Goal: Information Seeking & Learning: Learn about a topic

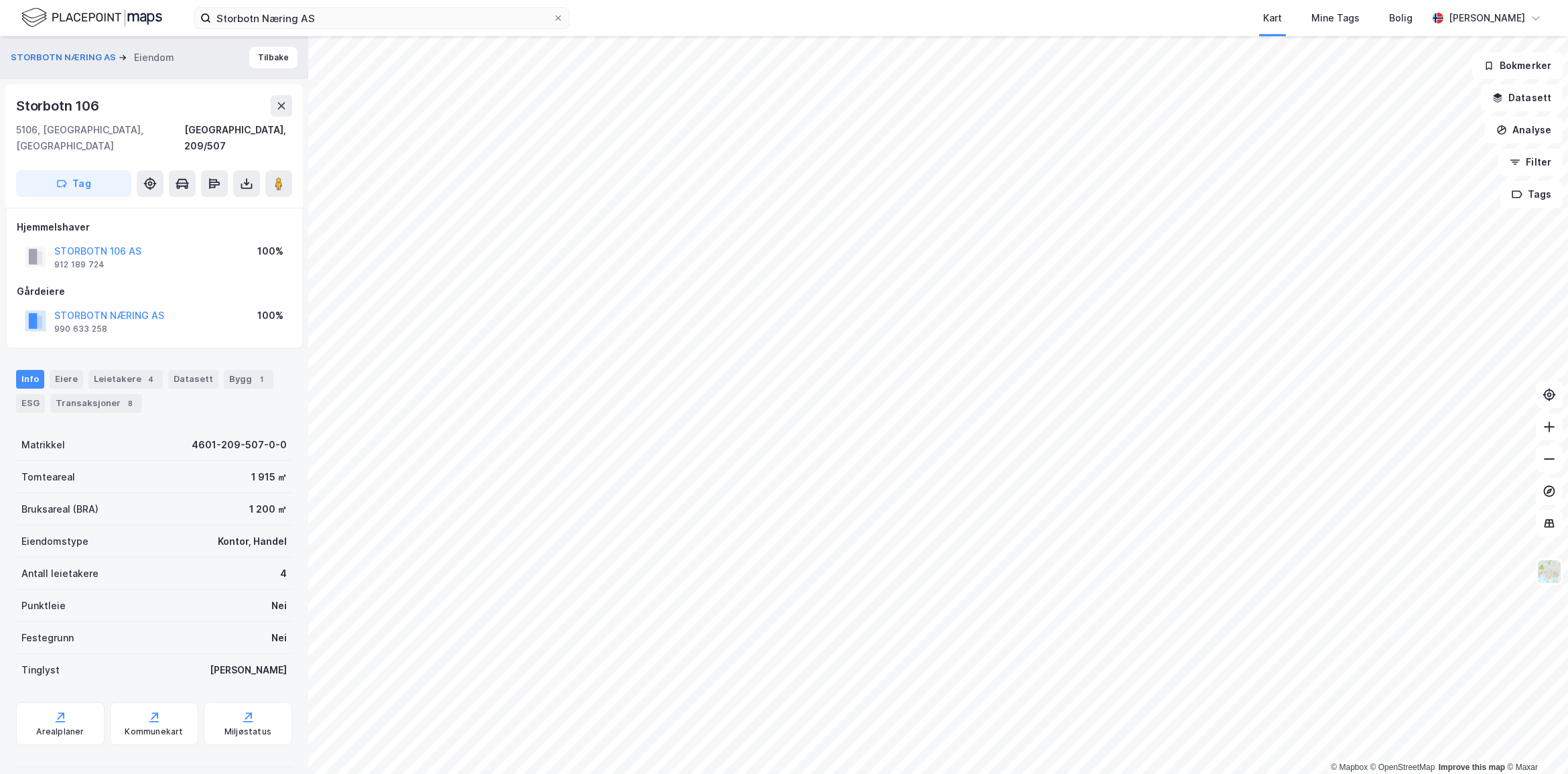
click at [1542, 99] on button "Datasett" at bounding box center [1522, 98] width 82 height 26
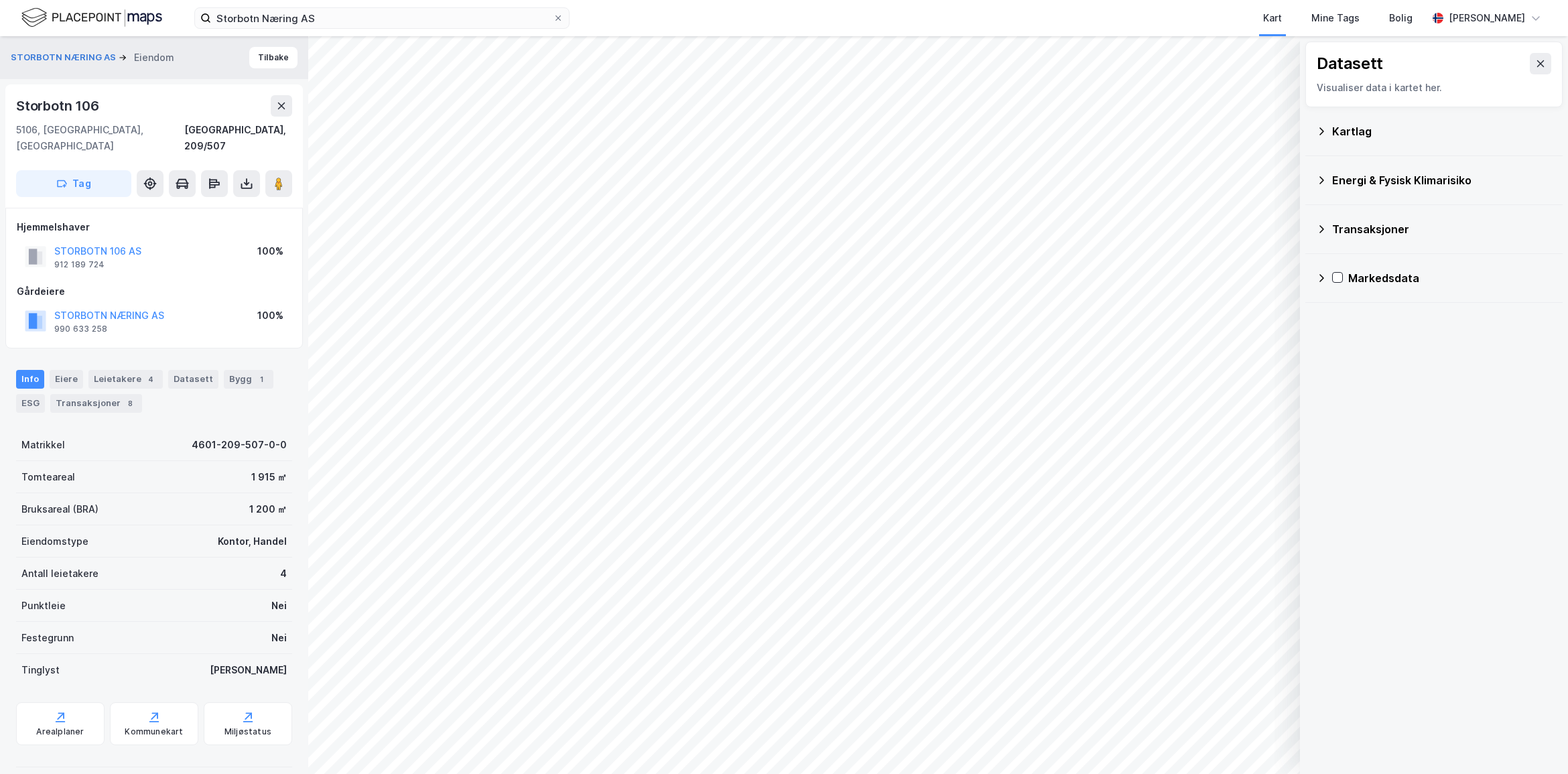
click at [1355, 138] on div "Kartlag" at bounding box center [1441, 131] width 220 height 16
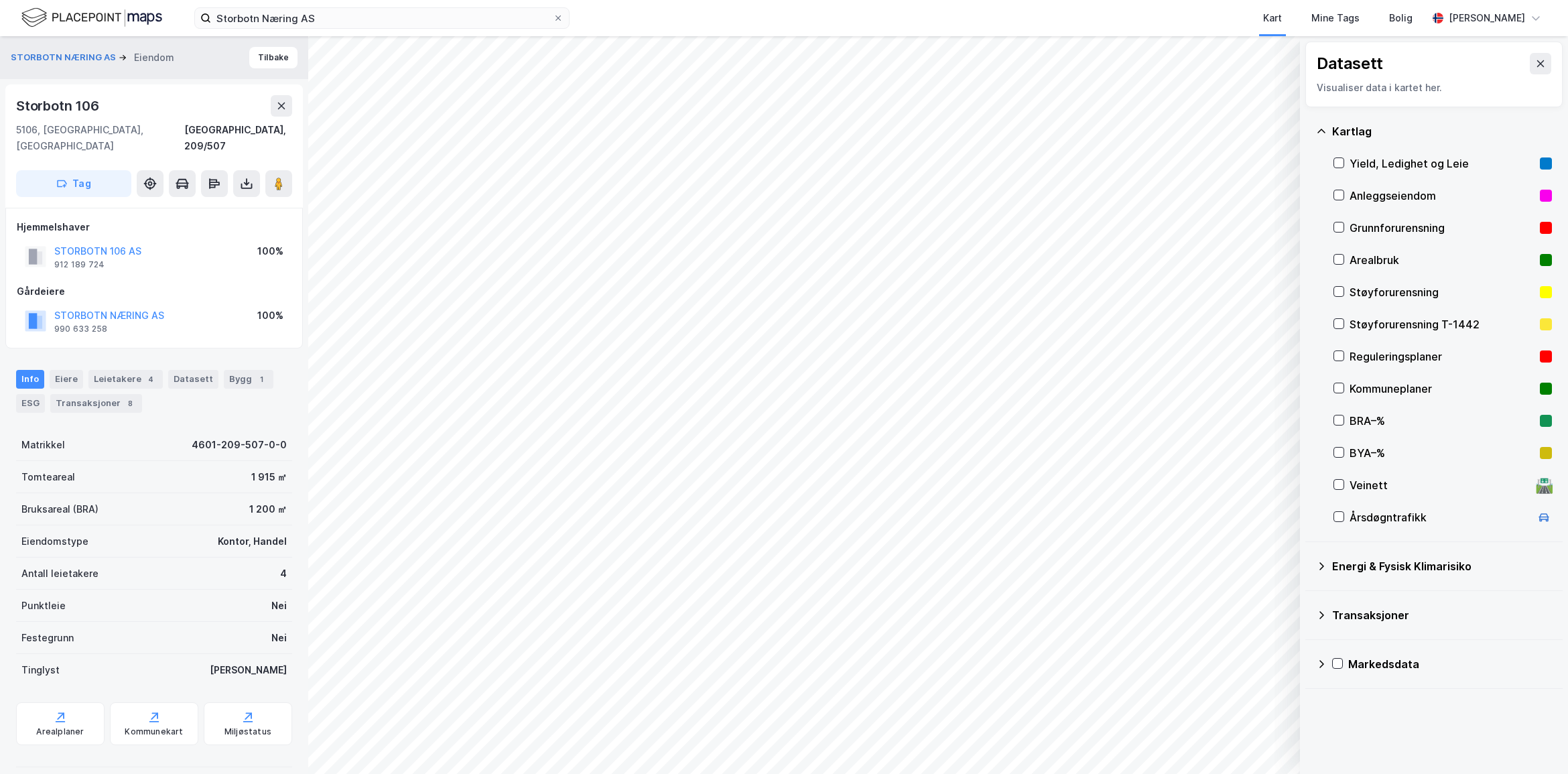
click at [1393, 159] on div "Yield, Ledighet og Leie" at bounding box center [1442, 163] width 185 height 16
click at [1261, 734] on button "Vis" at bounding box center [1231, 739] width 111 height 21
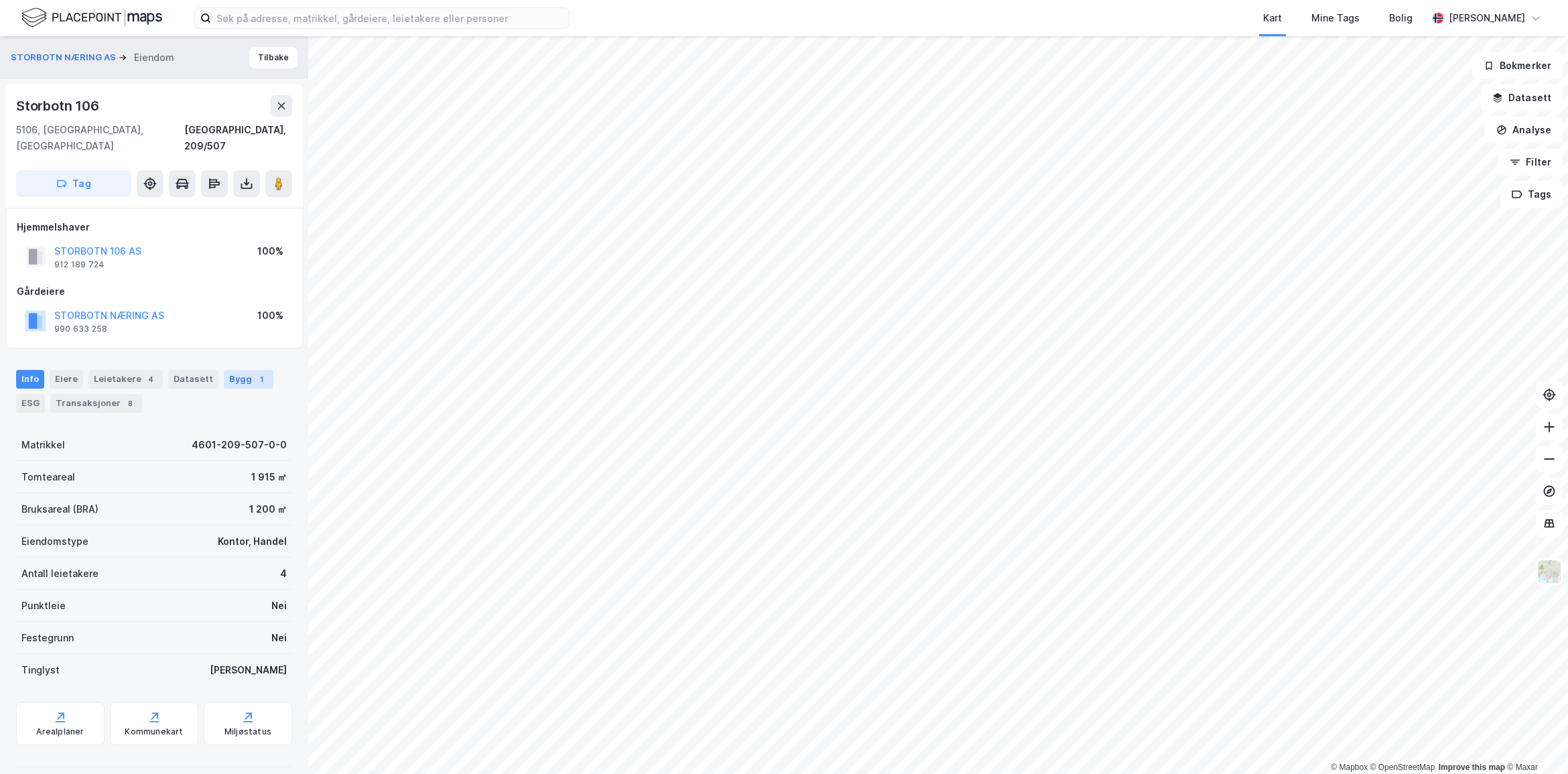
click at [247, 370] on div "Bygg 1" at bounding box center [248, 379] width 50 height 19
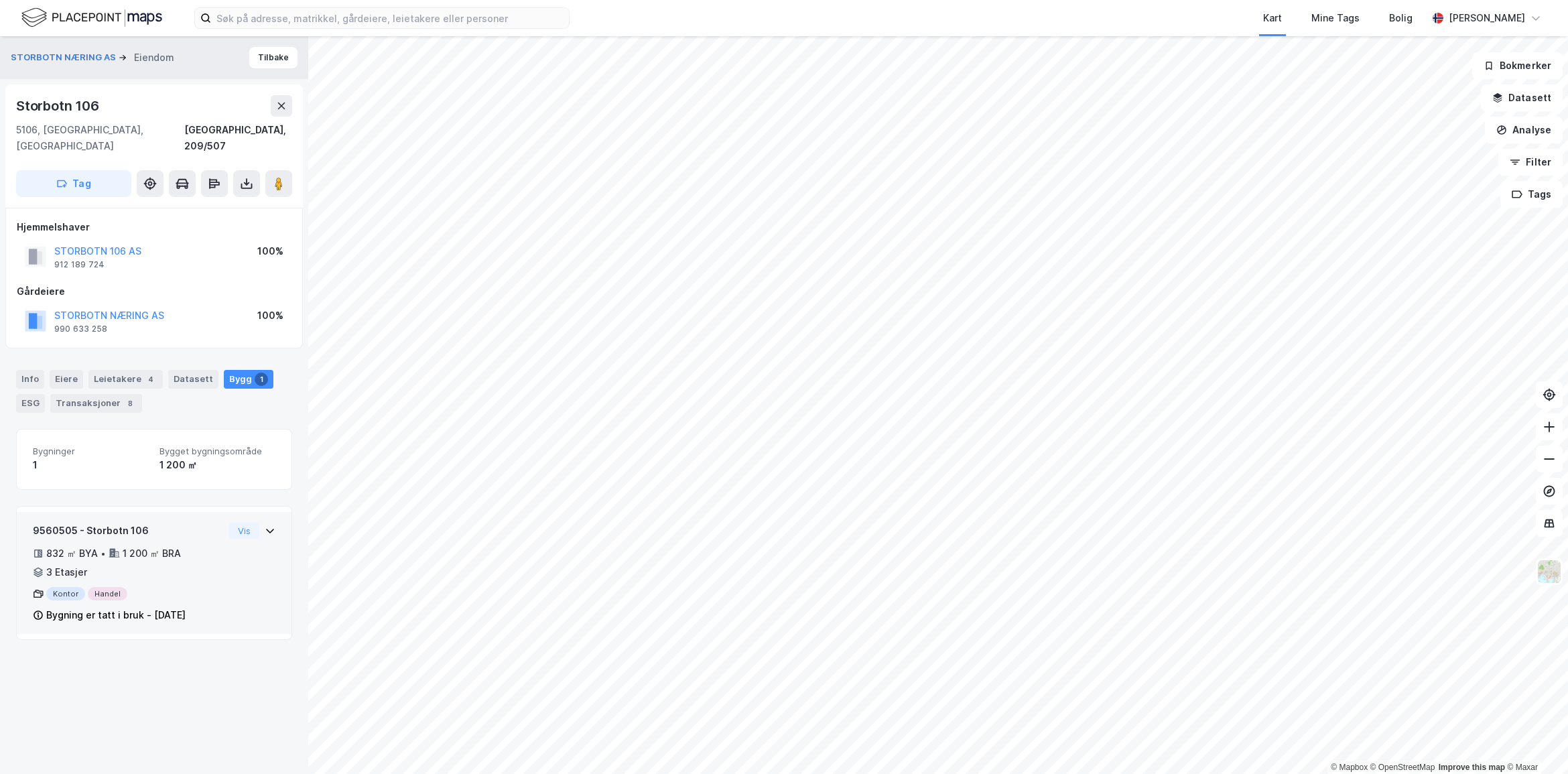
click at [254, 535] on div "9560505 - Storbotn 106 832 ㎡ BYA • 1 200 ㎡ BRA • 3 Etasjer Kontor Handel Bygnin…" at bounding box center [154, 579] width 243 height 111
